Goal: Task Accomplishment & Management: Manage account settings

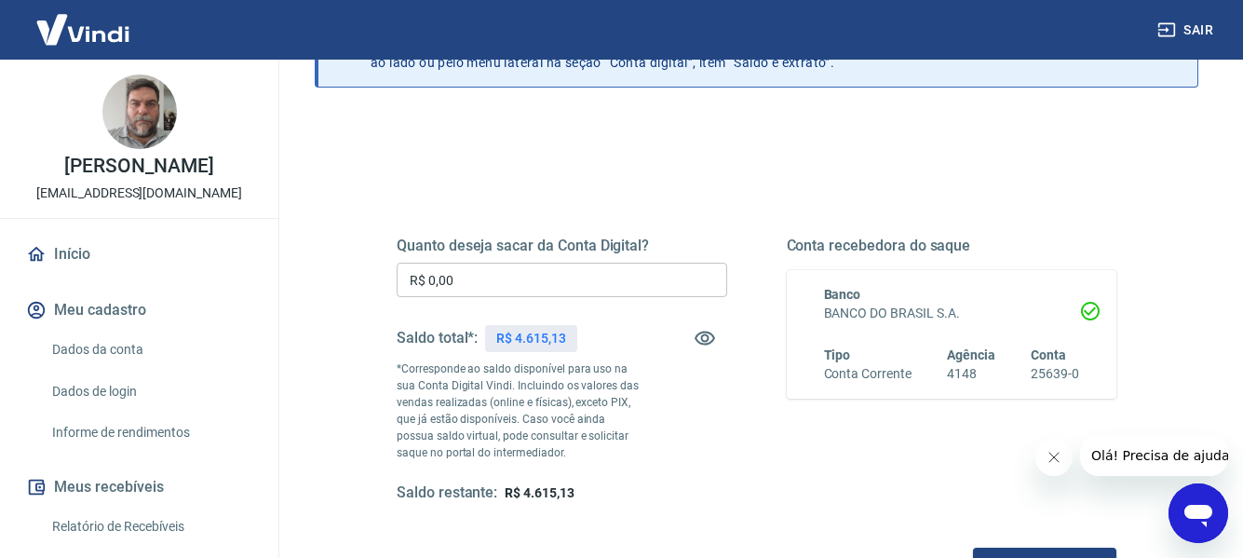
scroll to position [93, 0]
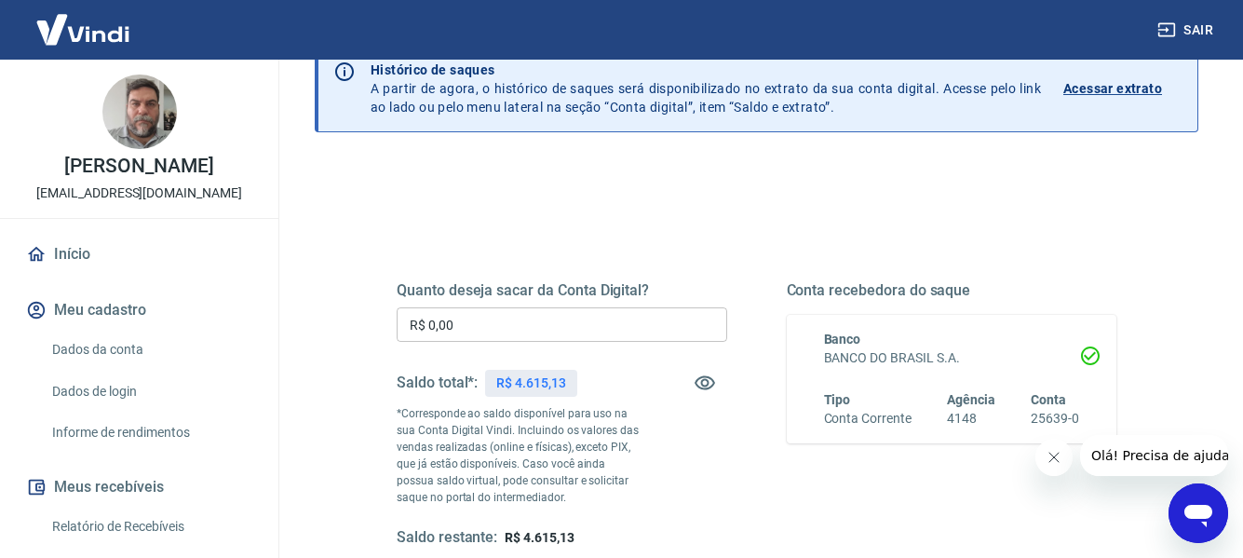
click at [503, 323] on input "R$ 0,00" at bounding box center [561, 324] width 330 height 34
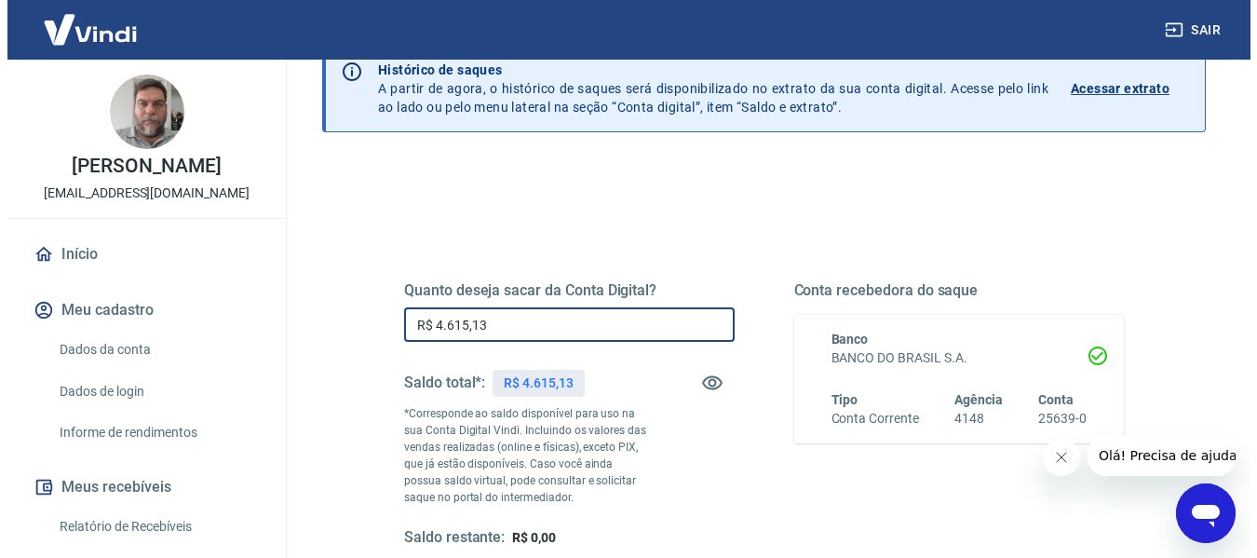
scroll to position [186, 0]
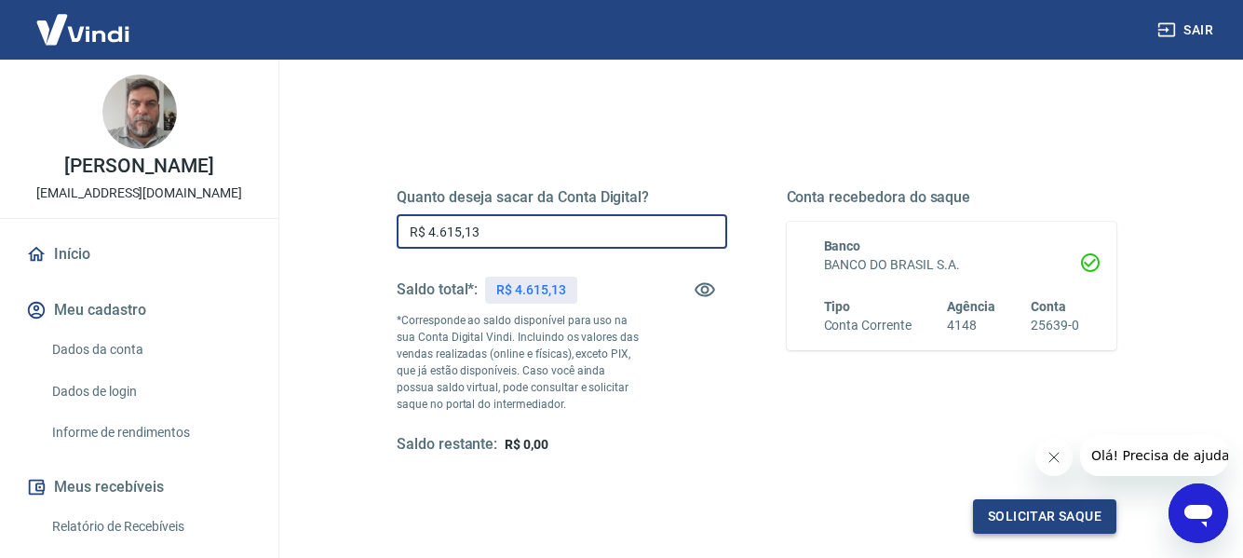
type input "R$ 4.615,13"
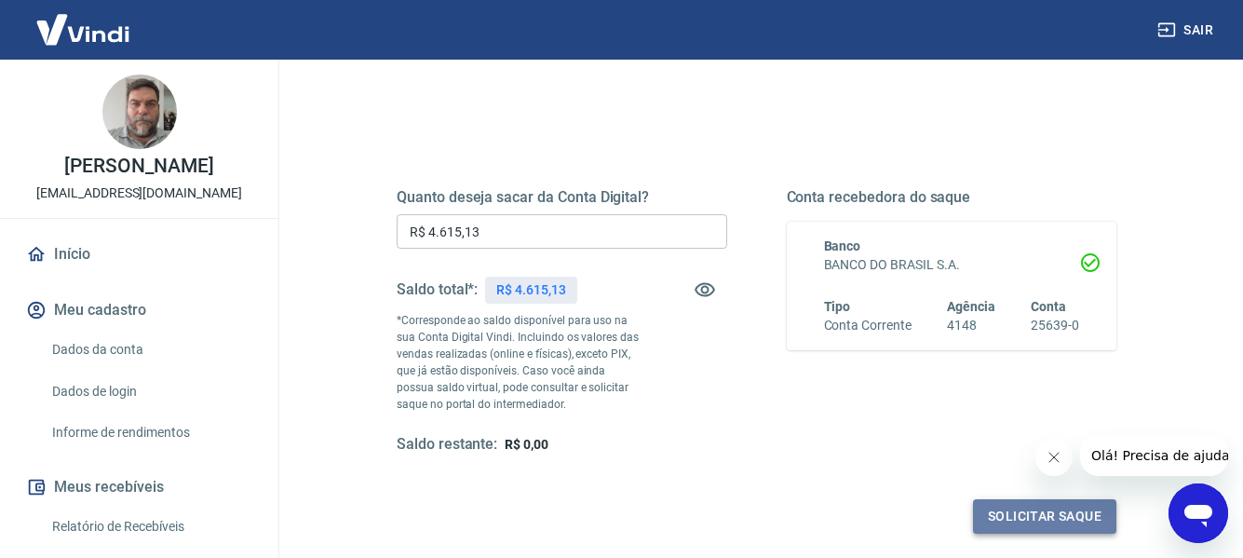
click at [1005, 511] on button "Solicitar saque" at bounding box center [1044, 516] width 143 height 34
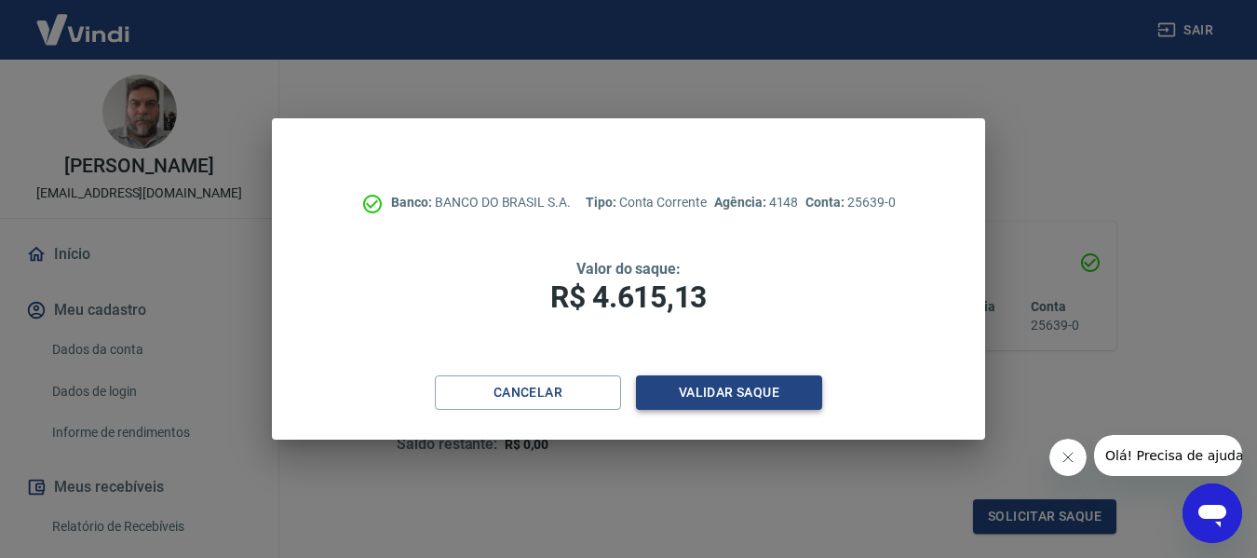
click at [740, 391] on button "Validar saque" at bounding box center [729, 392] width 186 height 34
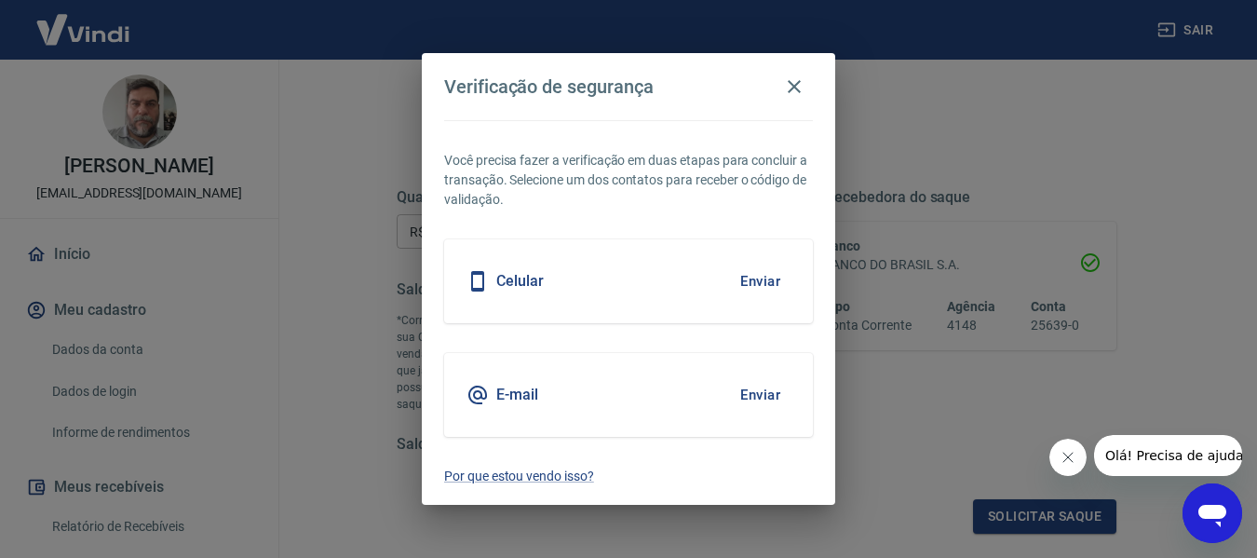
click at [755, 290] on button "Enviar" at bounding box center [760, 281] width 60 height 39
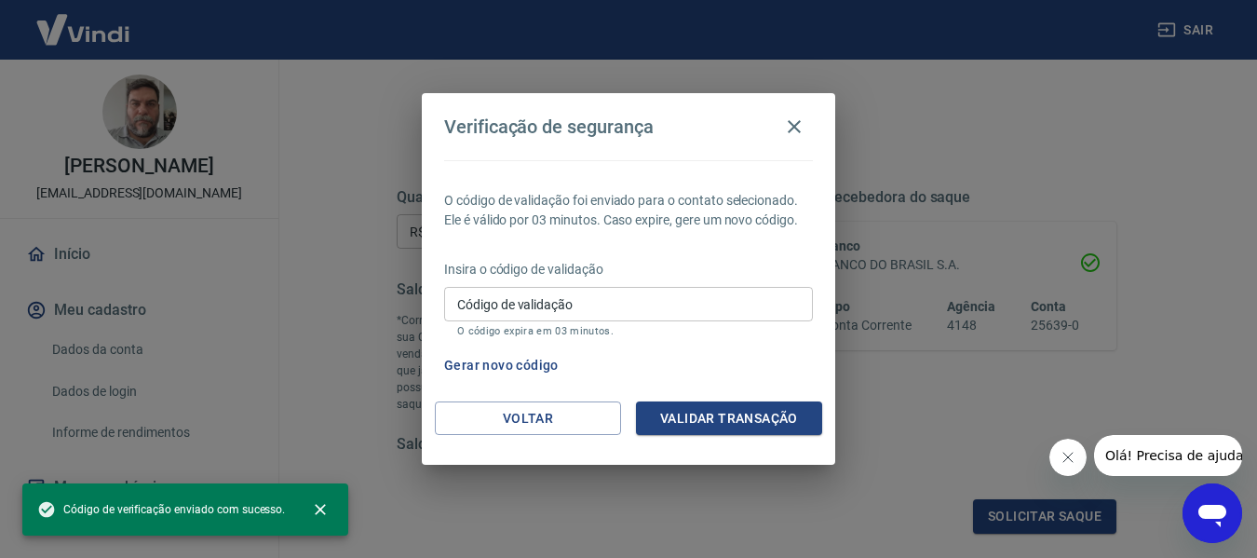
drag, startPoint x: 681, startPoint y: 293, endPoint x: 696, endPoint y: 286, distance: 16.6
click at [681, 293] on input "Código de validação" at bounding box center [628, 304] width 369 height 34
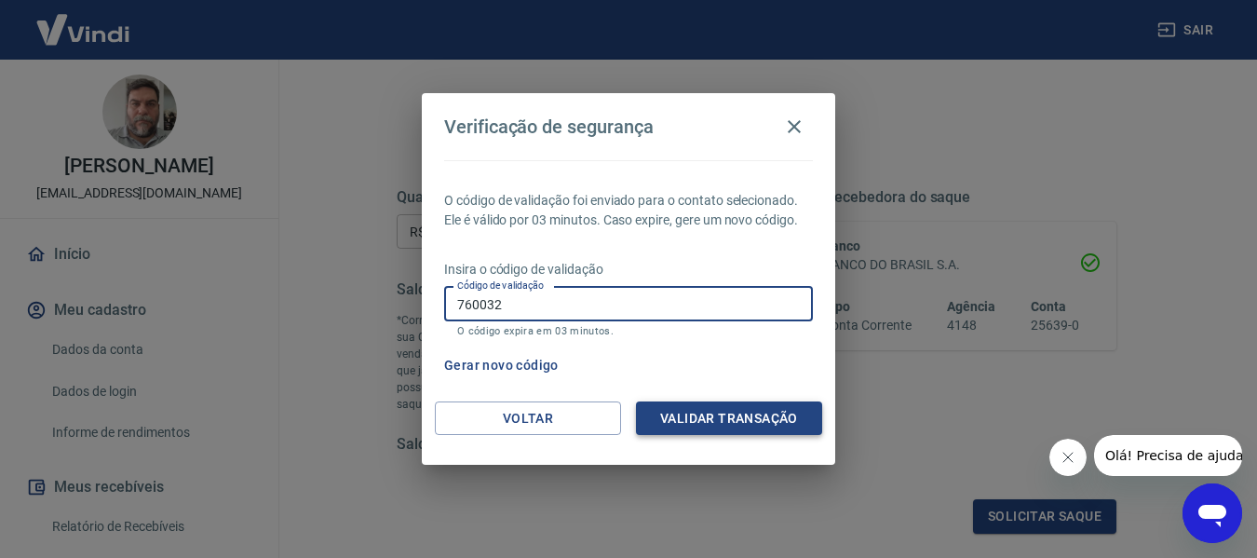
type input "760032"
click at [732, 411] on button "Validar transação" at bounding box center [729, 418] width 186 height 34
